Goal: Information Seeking & Learning: Compare options

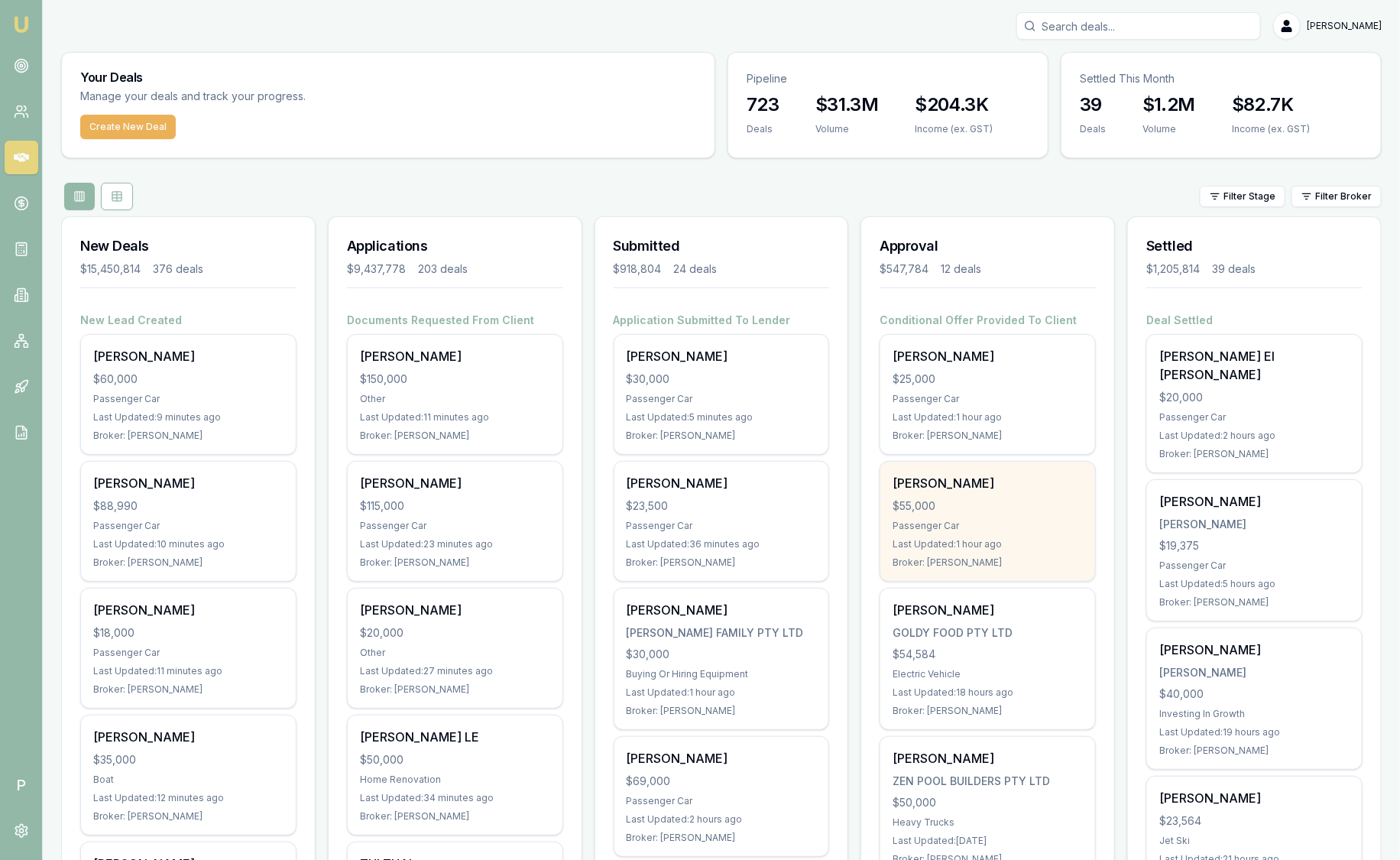
click at [968, 544] on div "Last Updated: 1 hour ago" at bounding box center [988, 544] width 190 height 12
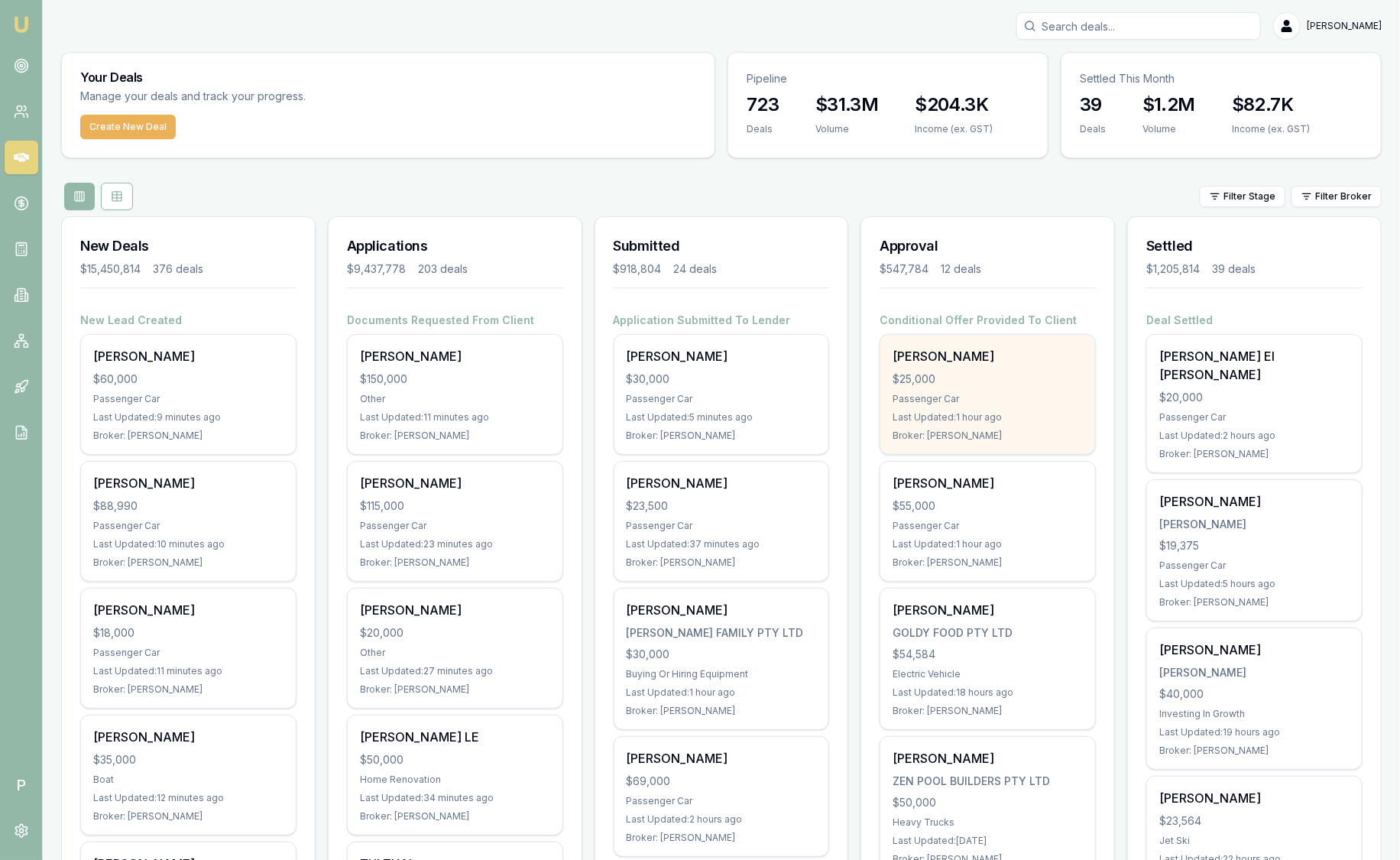
click at [892, 401] on div "Sarah Singh $25,000 Passenger Car Last Updated: 1 hour ago Broker: Evette Abdo" at bounding box center [988, 395] width 214 height 119
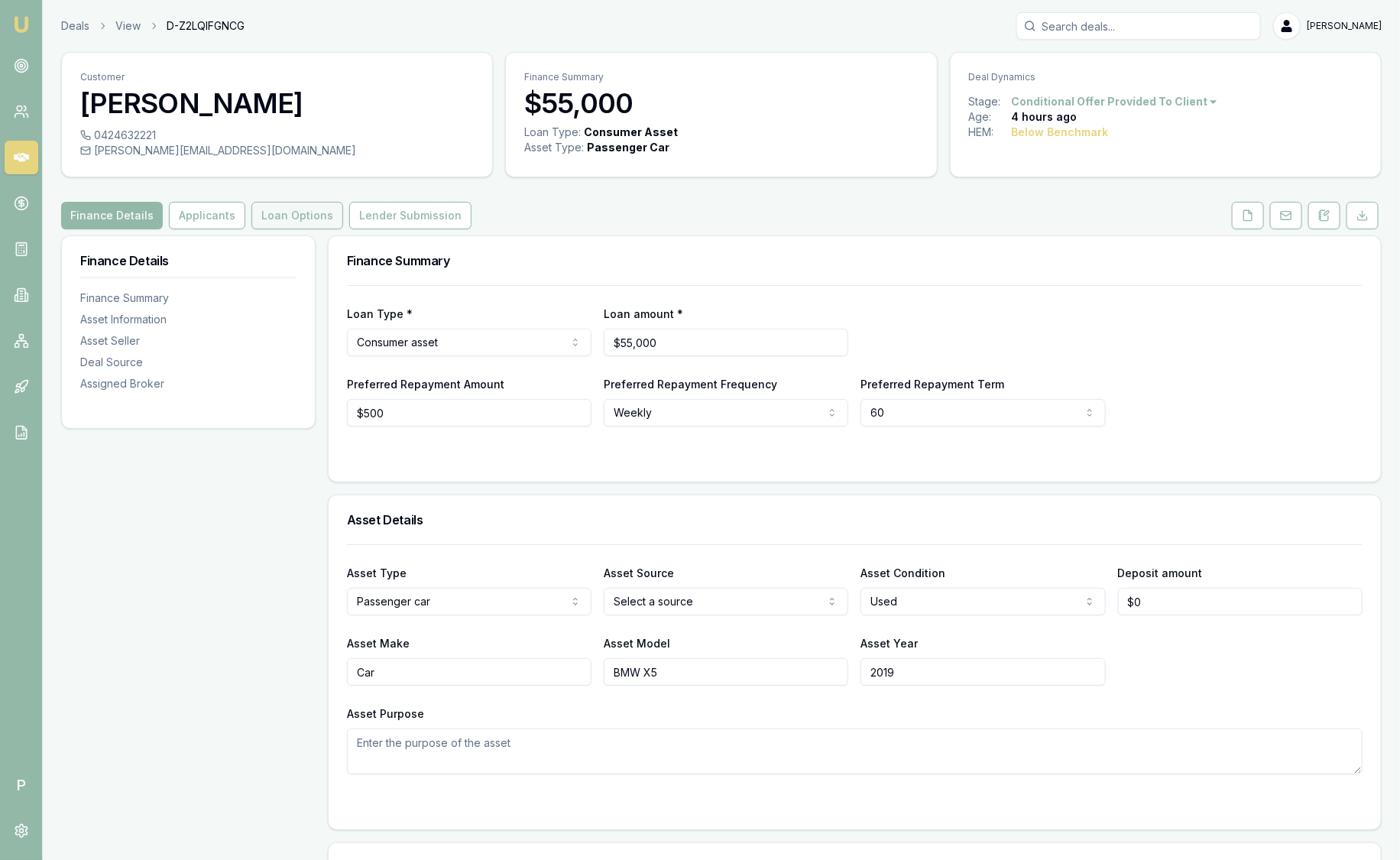
click at [277, 220] on button "Loan Options" at bounding box center [297, 215] width 92 height 28
click at [1324, 222] on button at bounding box center [1324, 215] width 32 height 28
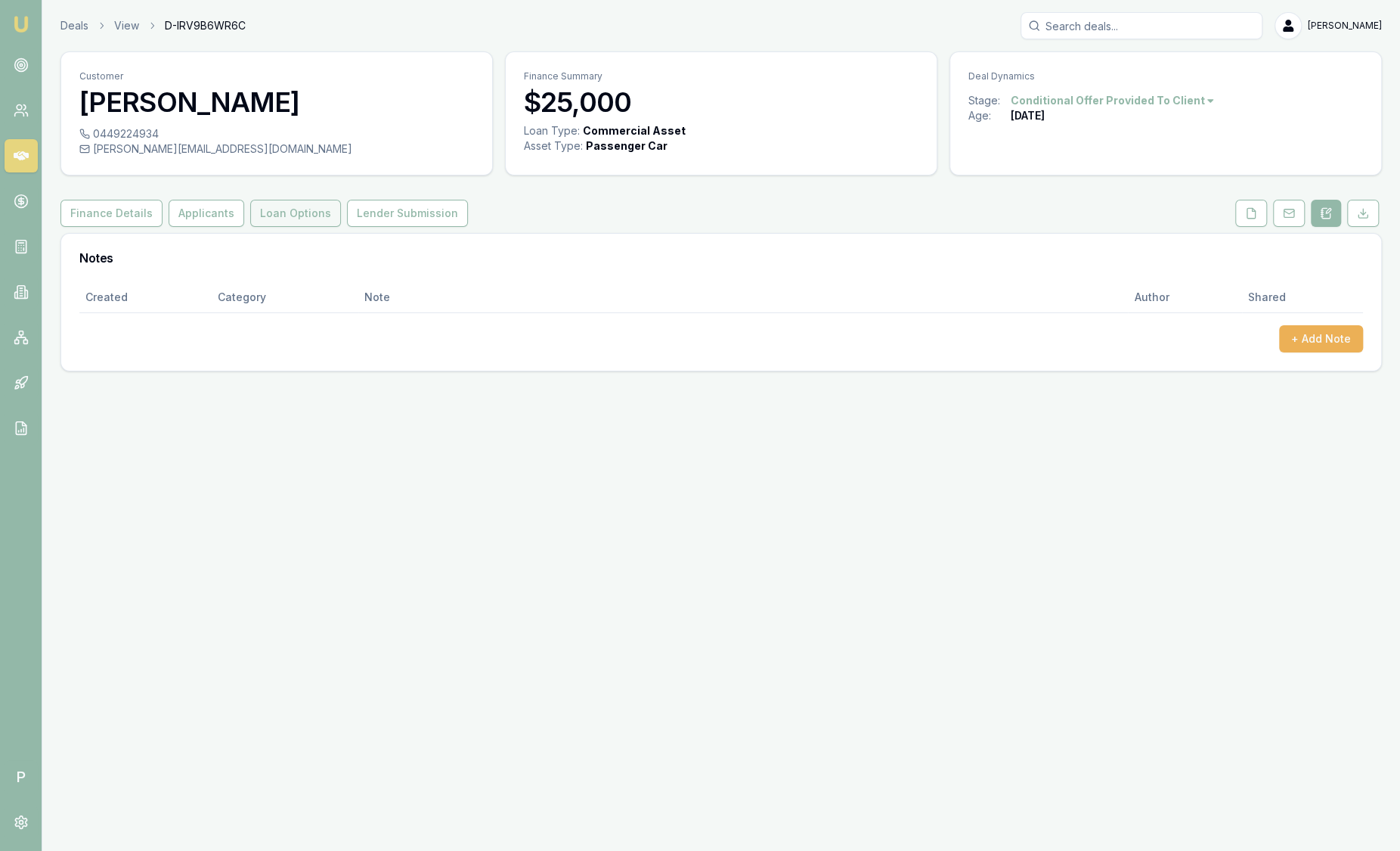
click at [265, 211] on button "Loan Options" at bounding box center [295, 213] width 91 height 27
